Goal: Task Accomplishment & Management: Use online tool/utility

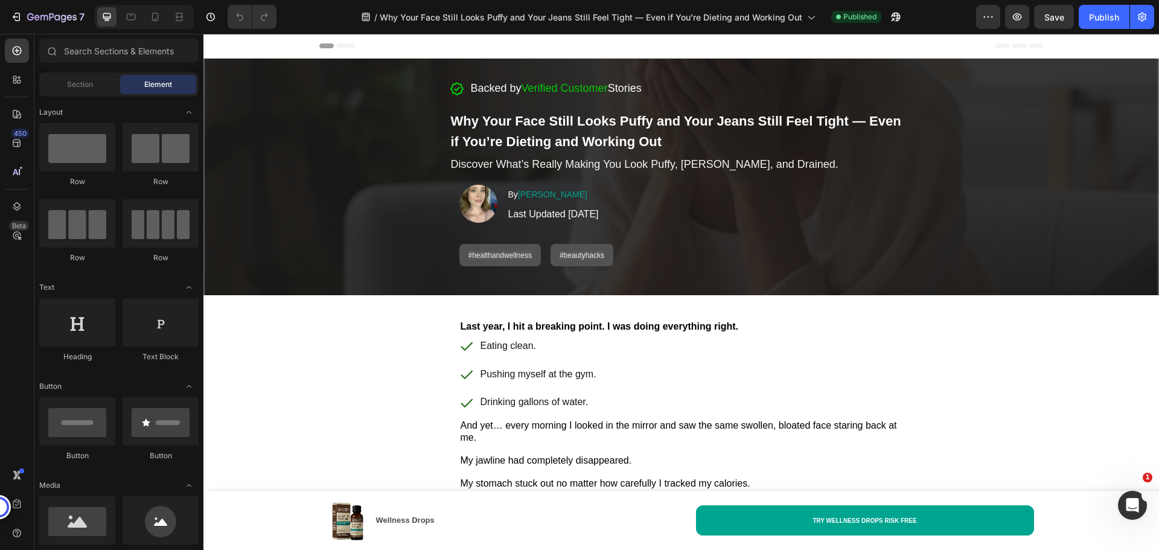
click at [1016, 11] on icon "button" at bounding box center [1017, 17] width 12 height 12
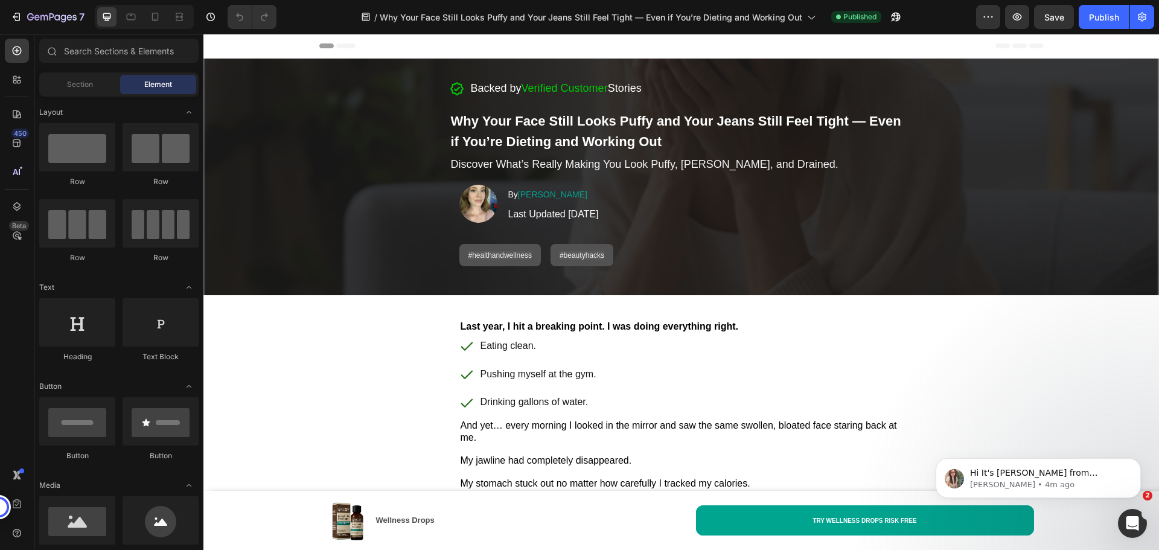
drag, startPoint x: 207, startPoint y: 46, endPoint x: 309, endPoint y: 62, distance: 103.8
click at [990, 18] on icon "button" at bounding box center [988, 17] width 12 height 12
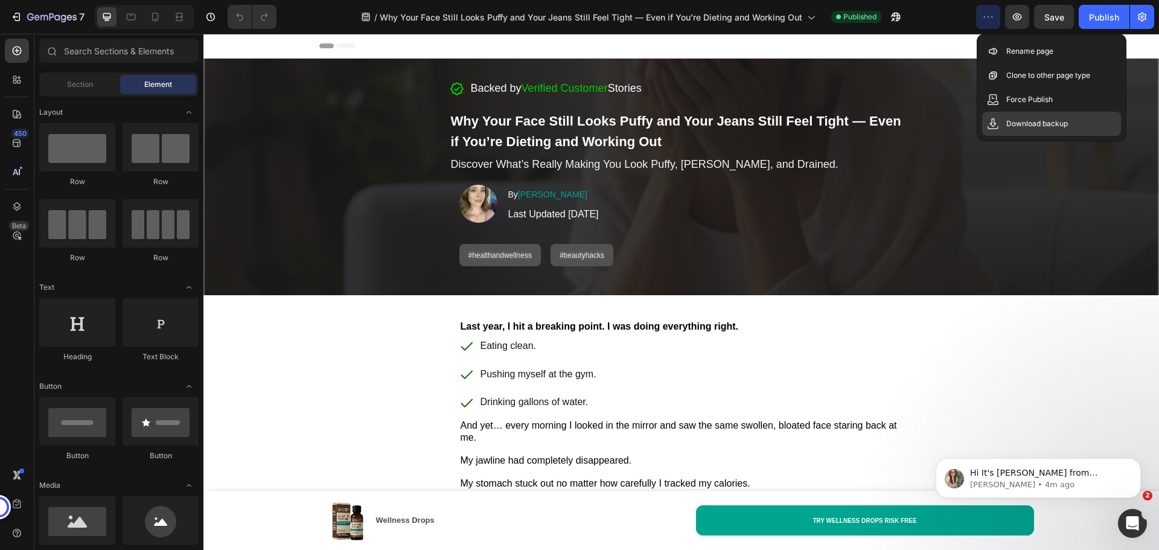
click at [1015, 123] on p "Download backup" at bounding box center [1038, 124] width 62 height 12
